Goal: Task Accomplishment & Management: Manage account settings

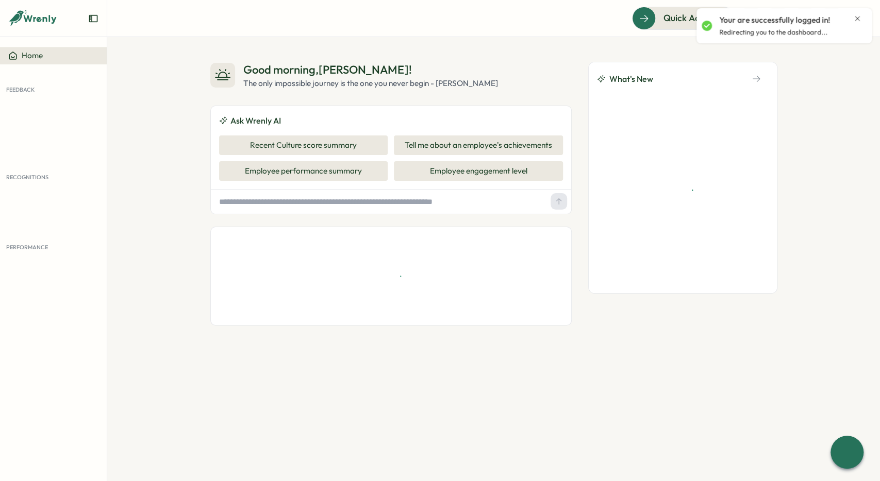
click at [858, 17] on icon "Close notification" at bounding box center [857, 18] width 5 height 5
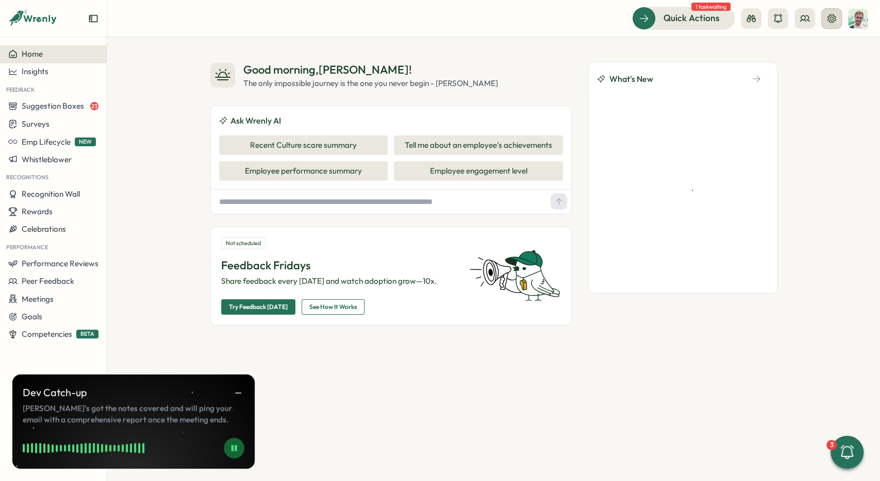
click at [835, 24] on button at bounding box center [831, 18] width 21 height 21
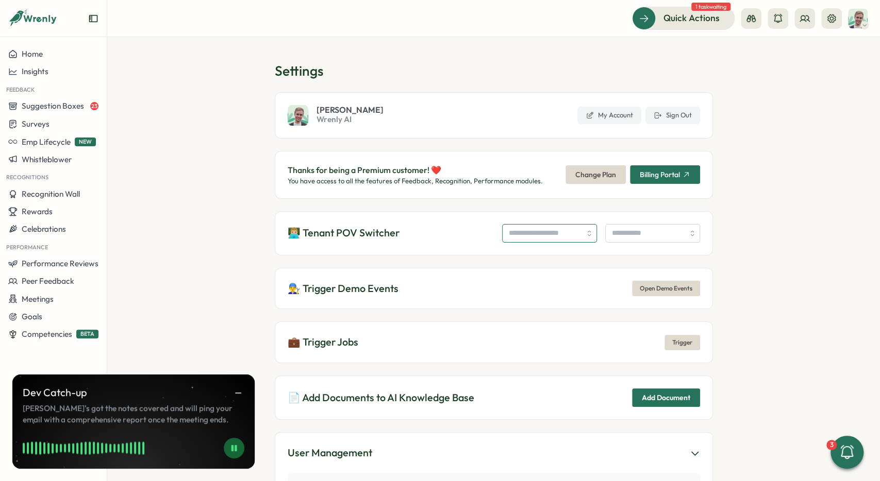
click at [508, 240] on input "search" at bounding box center [549, 233] width 95 height 19
type input "**********"
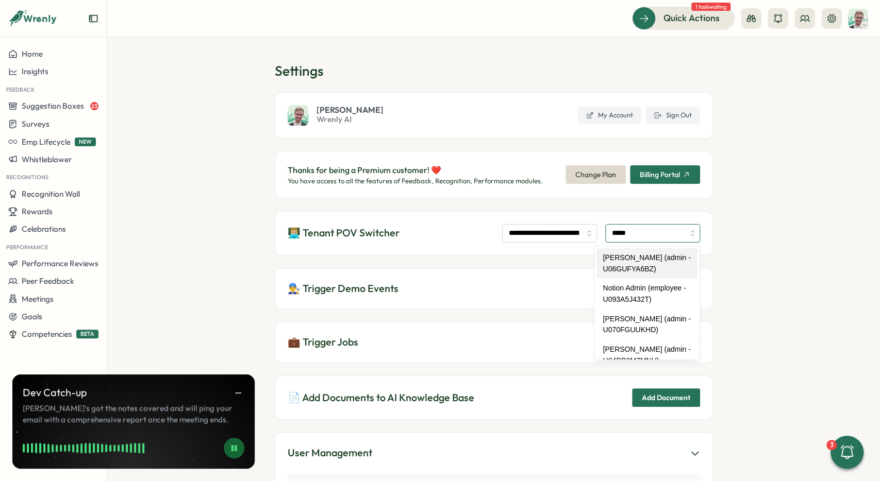
type input "**********"
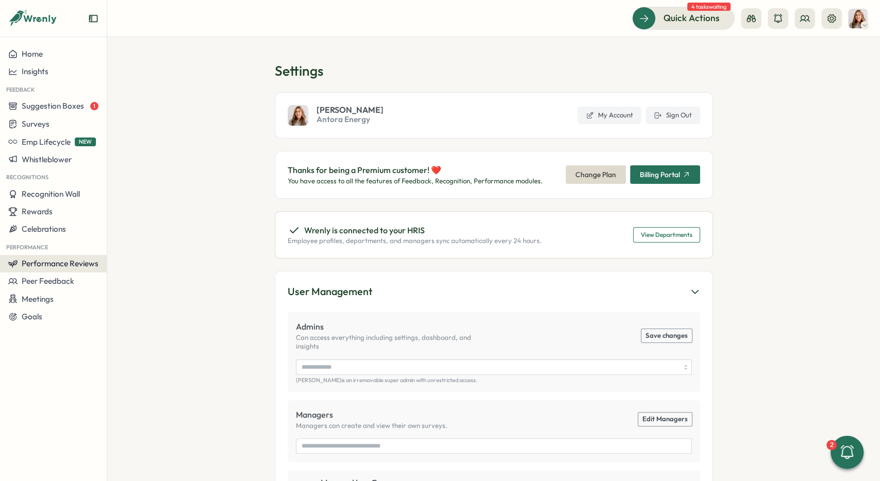
click at [75, 260] on span "Performance Reviews" at bounding box center [60, 264] width 77 height 10
click at [134, 240] on div "Reviews" at bounding box center [149, 244] width 80 height 11
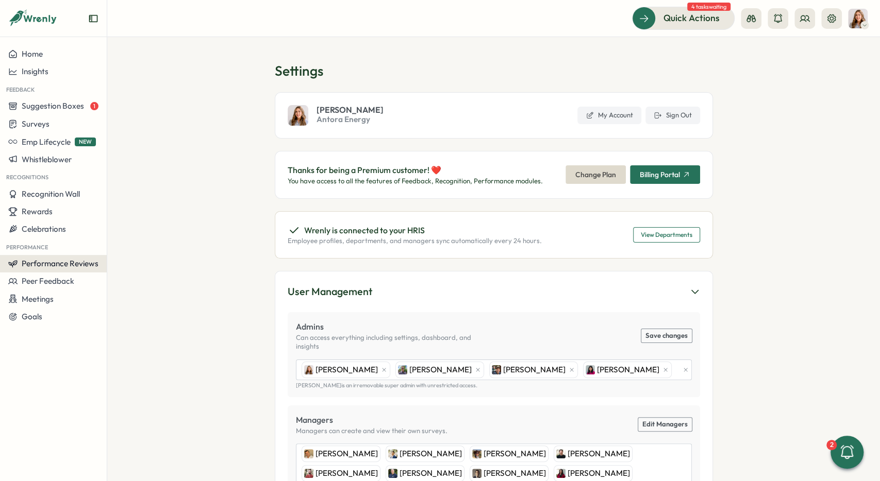
click at [104, 262] on button "Performance Reviews" at bounding box center [53, 264] width 107 height 18
click at [146, 251] on div "Reviews" at bounding box center [149, 244] width 88 height 20
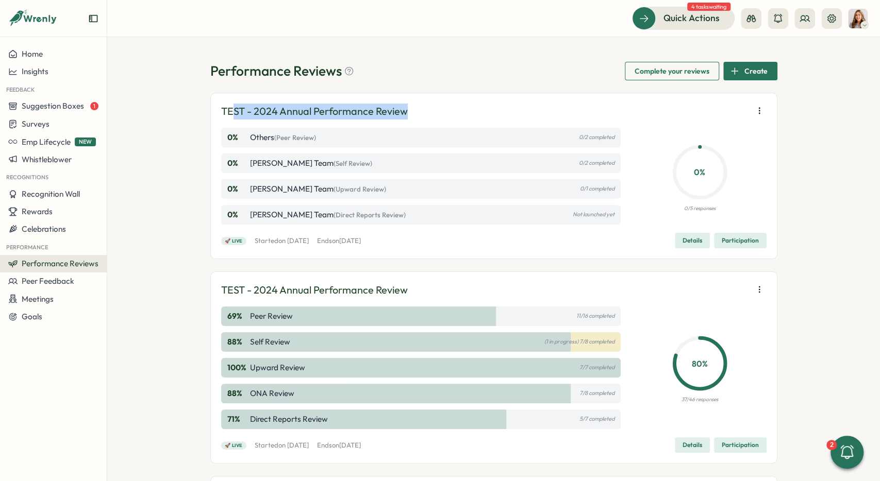
drag, startPoint x: 411, startPoint y: 111, endPoint x: 234, endPoint y: 112, distance: 176.2
click at [234, 112] on div "TEST - 2024 Annual Performance Review" at bounding box center [493, 112] width 545 height 16
click at [700, 240] on span "Details" at bounding box center [692, 240] width 20 height 14
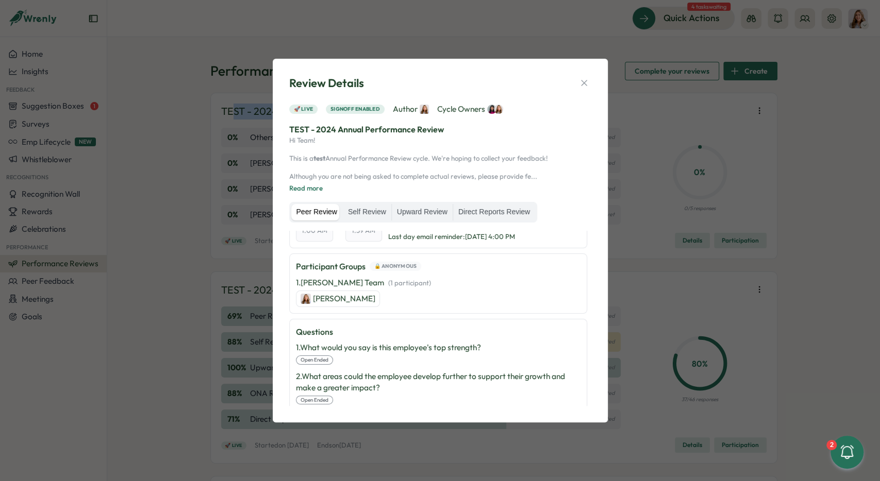
scroll to position [211, 0]
drag, startPoint x: 437, startPoint y: 283, endPoint x: 296, endPoint y: 280, distance: 140.7
click at [296, 280] on div "1 . Kat Haynes's Team   ( 1 participant ) Becky Romero" at bounding box center [438, 293] width 284 height 30
click at [369, 212] on label "Self Review" at bounding box center [367, 212] width 48 height 16
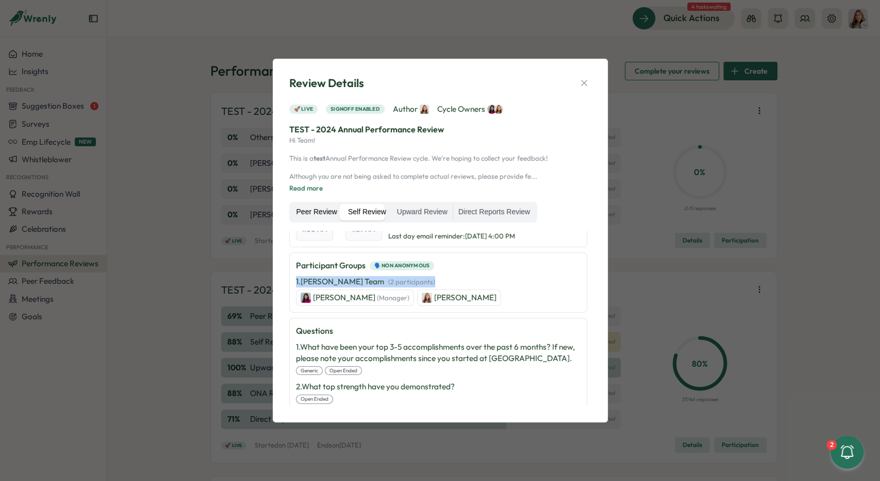
click at [296, 212] on label "Peer Review" at bounding box center [316, 212] width 51 height 16
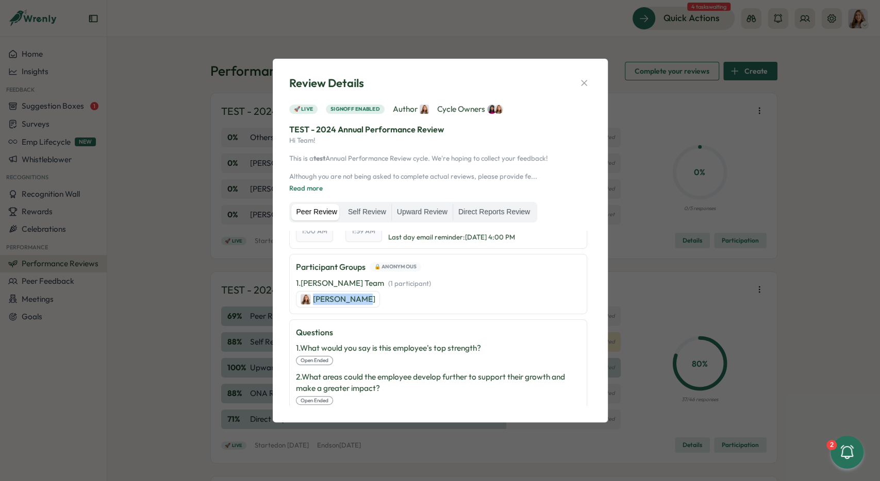
click at [367, 296] on div "1 . Kat Haynes's Team   ( 1 participant ) Becky Romero" at bounding box center [438, 293] width 284 height 30
drag, startPoint x: 297, startPoint y: 275, endPoint x: 422, endPoint y: 276, distance: 124.7
click at [422, 276] on div "Participant Groups 🔒 Anonymous 1 . Kat Haynes's Team   ( 1 participant ) Becky …" at bounding box center [438, 284] width 298 height 60
click at [422, 278] on div "1 . Kat Haynes's Team   ( 1 participant ) Becky Romero" at bounding box center [438, 293] width 284 height 30
drag, startPoint x: 385, startPoint y: 279, endPoint x: 293, endPoint y: 279, distance: 91.7
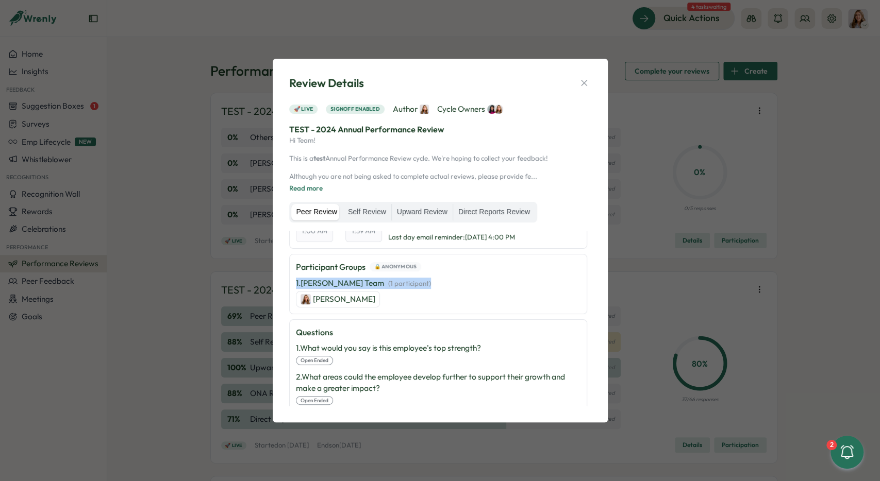
click at [293, 279] on div "Participant Groups 🔒 Anonymous 1 . Kat Haynes's Team   ( 1 participant ) Becky …" at bounding box center [438, 284] width 298 height 60
click at [368, 208] on label "Self Review" at bounding box center [367, 212] width 48 height 16
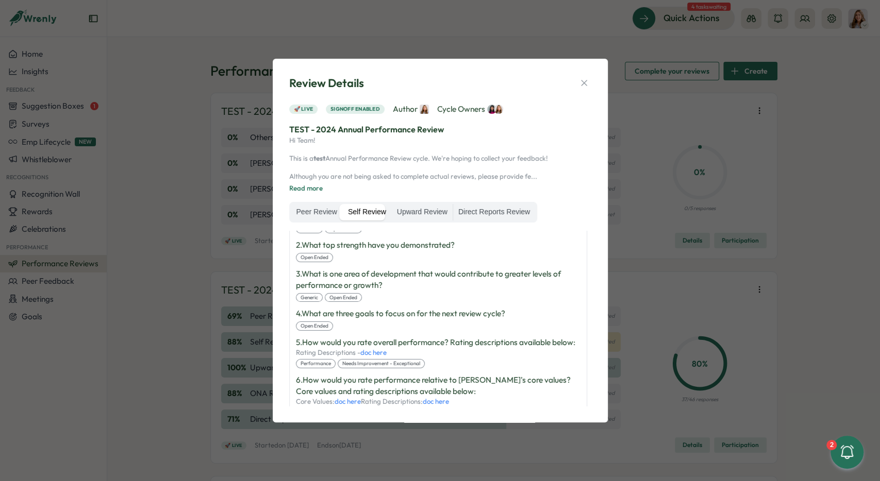
scroll to position [70, 0]
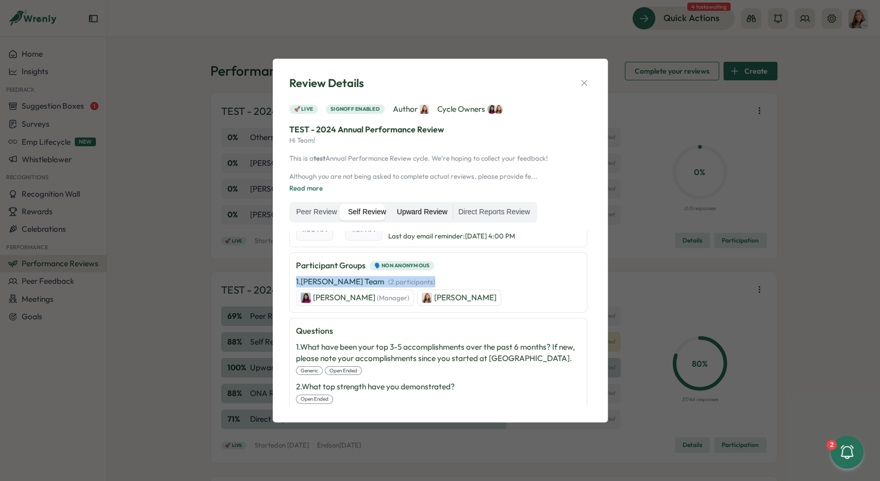
click at [416, 215] on label "Upward Review" at bounding box center [422, 212] width 61 height 16
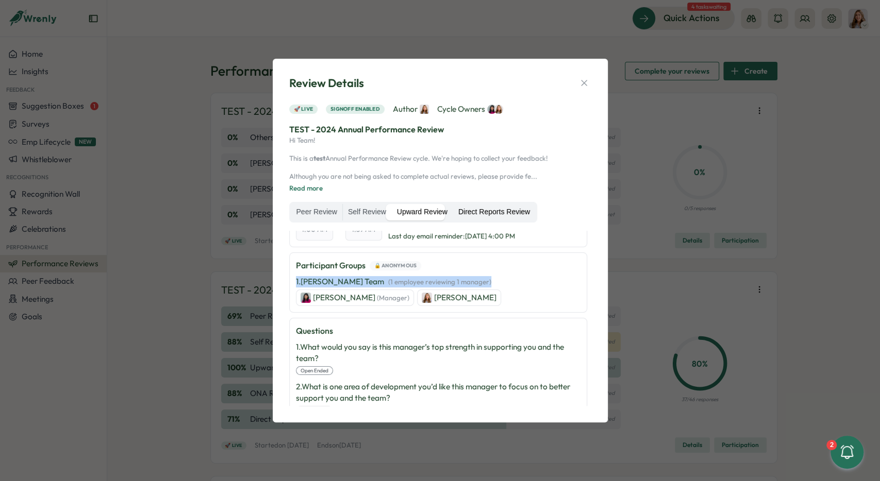
click at [484, 212] on label "Direct Reports Review" at bounding box center [494, 212] width 82 height 16
click at [412, 213] on label "Upward Review" at bounding box center [422, 212] width 61 height 16
drag, startPoint x: 367, startPoint y: 213, endPoint x: 335, endPoint y: 214, distance: 32.0
click at [367, 213] on label "Self Review" at bounding box center [367, 212] width 48 height 16
click at [335, 214] on label "Peer Review" at bounding box center [316, 212] width 51 height 16
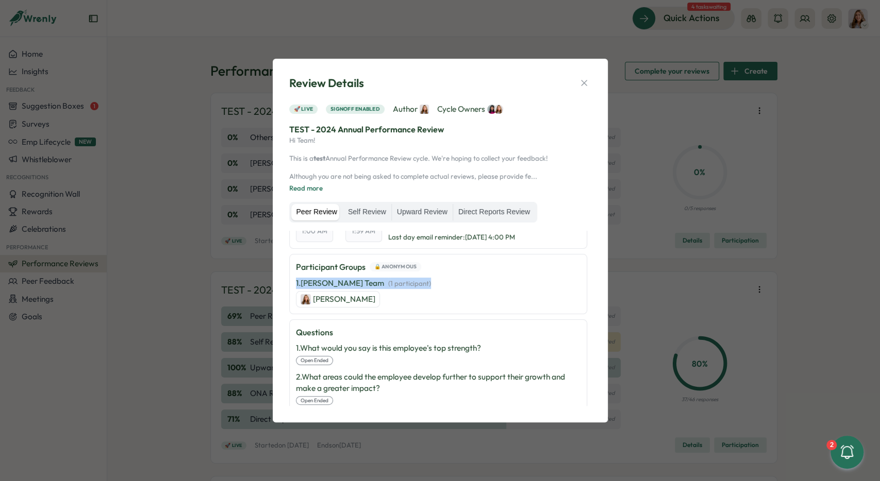
click at [330, 214] on label "Peer Review" at bounding box center [316, 212] width 51 height 16
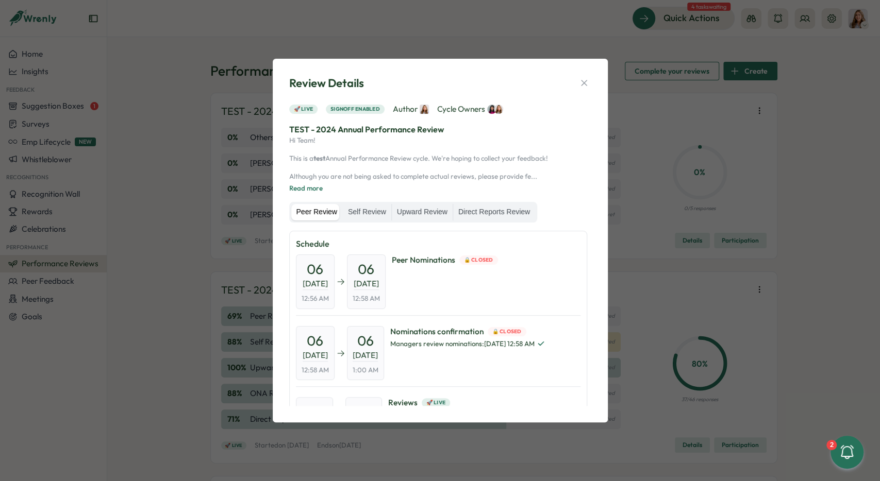
scroll to position [0, 0]
click at [312, 184] on button "Read more" at bounding box center [305, 188] width 33 height 9
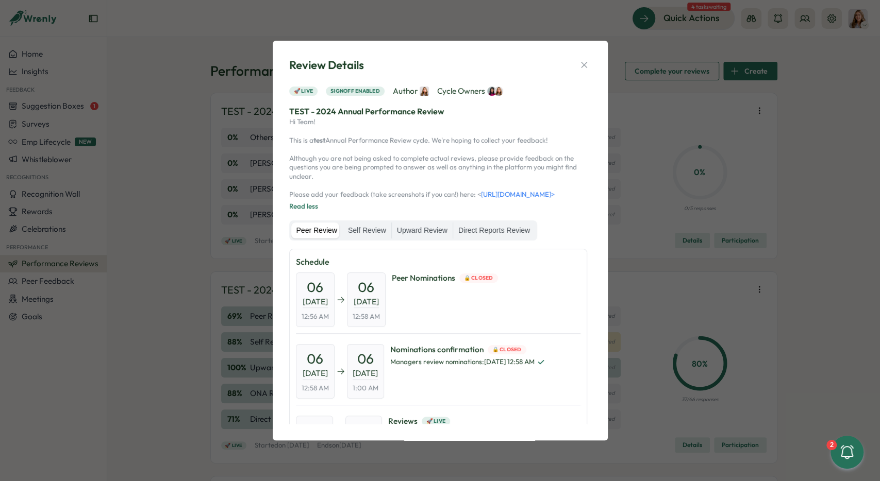
drag, startPoint x: 468, startPoint y: 190, endPoint x: 525, endPoint y: 200, distance: 58.1
click at [524, 199] on p "Hi Team! This is a test Annual Performance Review cycle. We're hoping to collec…" at bounding box center [440, 157] width 302 height 81
click at [528, 199] on p "Hi Team! This is a test Annual Performance Review cycle. We're hoping to collec…" at bounding box center [440, 157] width 302 height 81
drag, startPoint x: 532, startPoint y: 201, endPoint x: 466, endPoint y: 192, distance: 66.6
click at [466, 192] on p "Hi Team! This is a test Annual Performance Review cycle. We're hoping to collec…" at bounding box center [440, 157] width 302 height 81
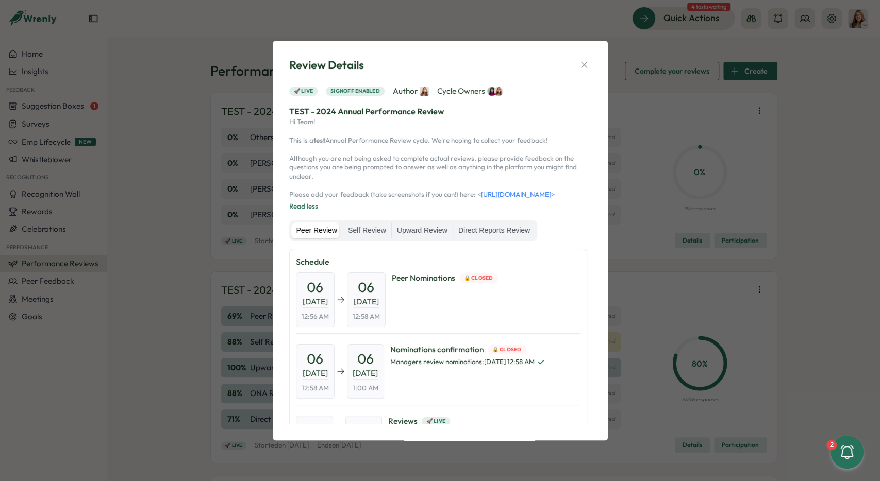
click at [466, 192] on p "Hi Team! This is a test Annual Performance Review cycle. We're hoping to collec…" at bounding box center [440, 157] width 302 height 81
drag, startPoint x: 530, startPoint y: 203, endPoint x: 475, endPoint y: 193, distance: 56.4
click at [475, 193] on p "Hi Team! This is a test Annual Performance Review cycle. We're hoping to collec…" at bounding box center [440, 157] width 302 height 81
click at [548, 204] on div "Hi Team! This is a test Annual Performance Review cycle. We're hoping to collec…" at bounding box center [440, 164] width 302 height 94
drag, startPoint x: 544, startPoint y: 200, endPoint x: 473, endPoint y: 189, distance: 72.1
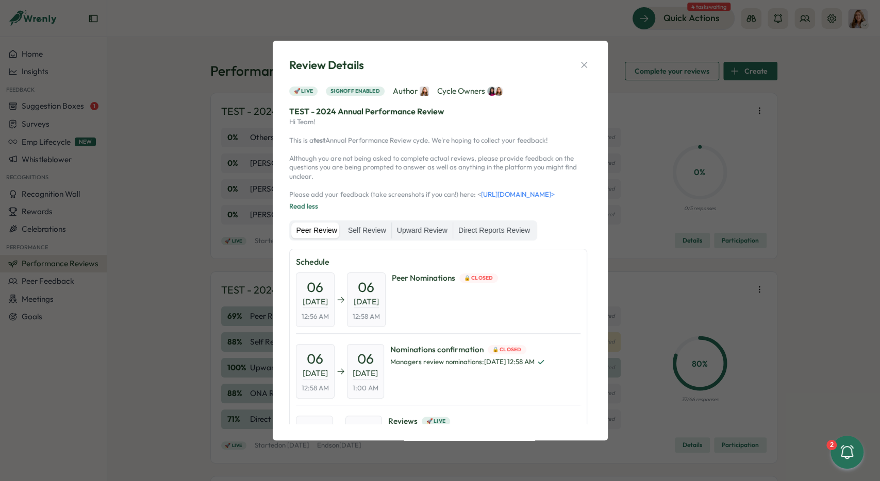
click at [473, 189] on p "Hi Team! This is a test Annual Performance Review cycle. We're hoping to collec…" at bounding box center [440, 157] width 302 height 81
drag, startPoint x: 469, startPoint y: 188, endPoint x: 537, endPoint y: 195, distance: 68.4
click at [537, 195] on p "Hi Team! This is a test Annual Performance Review cycle. We're hoping to collec…" at bounding box center [440, 157] width 302 height 81
click at [535, 199] on p "Hi Team! This is a test Annual Performance Review cycle. We're hoping to collec…" at bounding box center [440, 157] width 302 height 81
drag, startPoint x: 535, startPoint y: 201, endPoint x: 456, endPoint y: 189, distance: 80.8
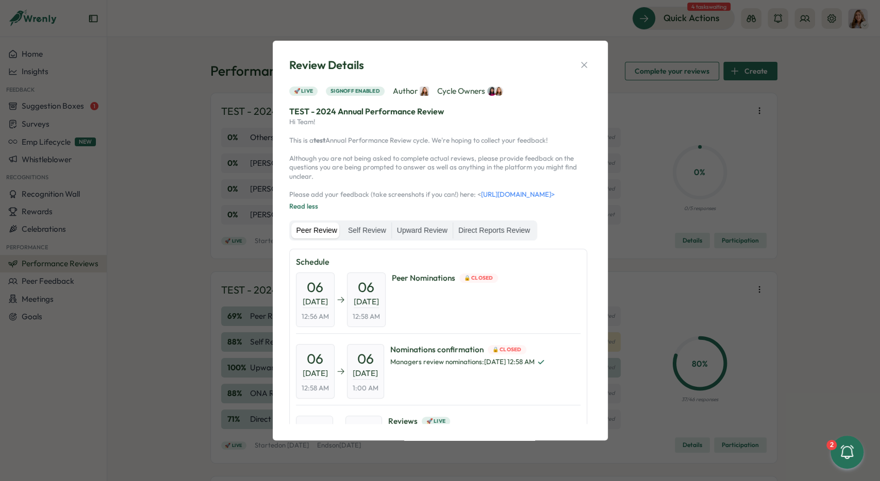
click at [456, 189] on p "Hi Team! This is a test Annual Performance Review cycle. We're hoping to collec…" at bounding box center [440, 157] width 302 height 81
drag, startPoint x: 362, startPoint y: 191, endPoint x: 552, endPoint y: 199, distance: 189.8
click at [552, 199] on p "Hi Team! This is a test Annual Performance Review cycle. We're hoping to collec…" at bounding box center [440, 157] width 302 height 81
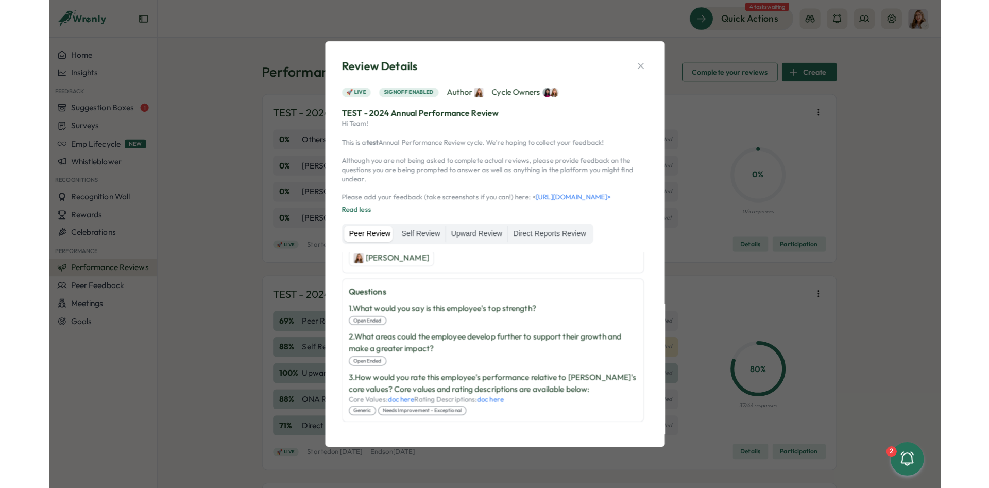
scroll to position [289, 0]
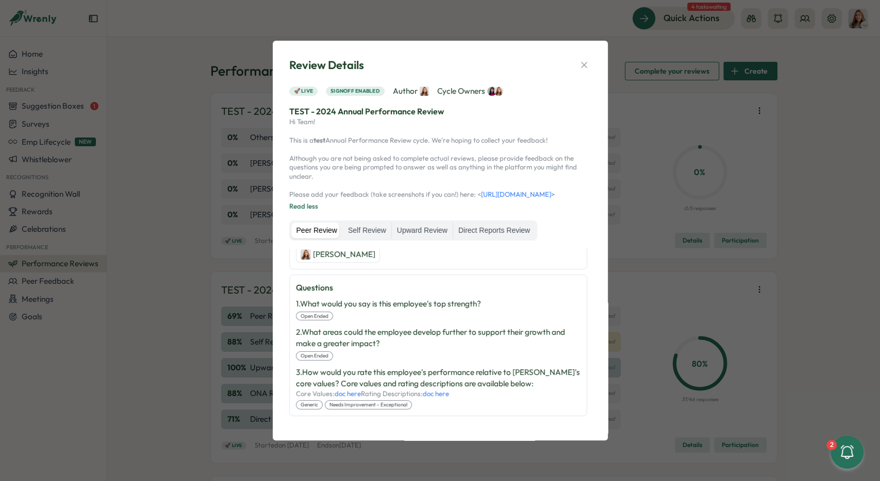
drag, startPoint x: 537, startPoint y: 200, endPoint x: 460, endPoint y: 184, distance: 79.5
click at [460, 184] on p "Hi Team! This is a test Annual Performance Review cycle. We're hoping to collec…" at bounding box center [440, 157] width 302 height 81
drag, startPoint x: 367, startPoint y: 146, endPoint x: 383, endPoint y: 156, distance: 19.0
click at [367, 145] on p "Hi Team! This is a test Annual Performance Review cycle. We're hoping to collec…" at bounding box center [440, 157] width 302 height 81
click at [581, 62] on icon "button" at bounding box center [584, 65] width 10 height 10
